Goal: Check status

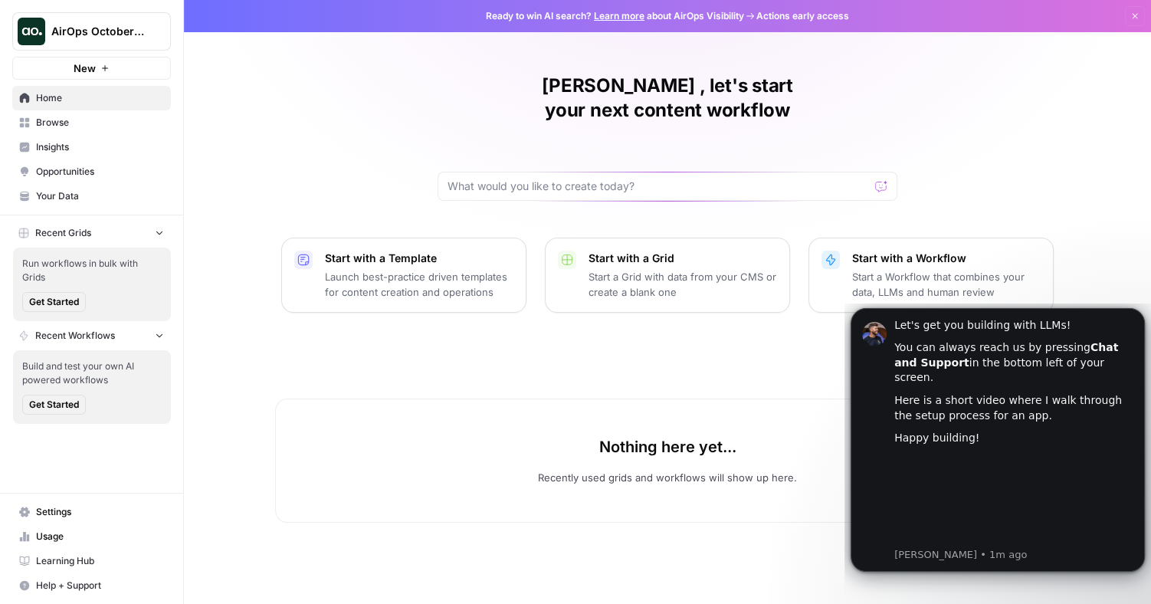
drag, startPoint x: 983, startPoint y: 0, endPoint x: 296, endPoint y: 124, distance: 697.5
click at [296, 124] on div "[PERSON_NAME] , let's start your next content workflow Start with a Template La…" at bounding box center [667, 302] width 967 height 604
